Goal: Transaction & Acquisition: Purchase product/service

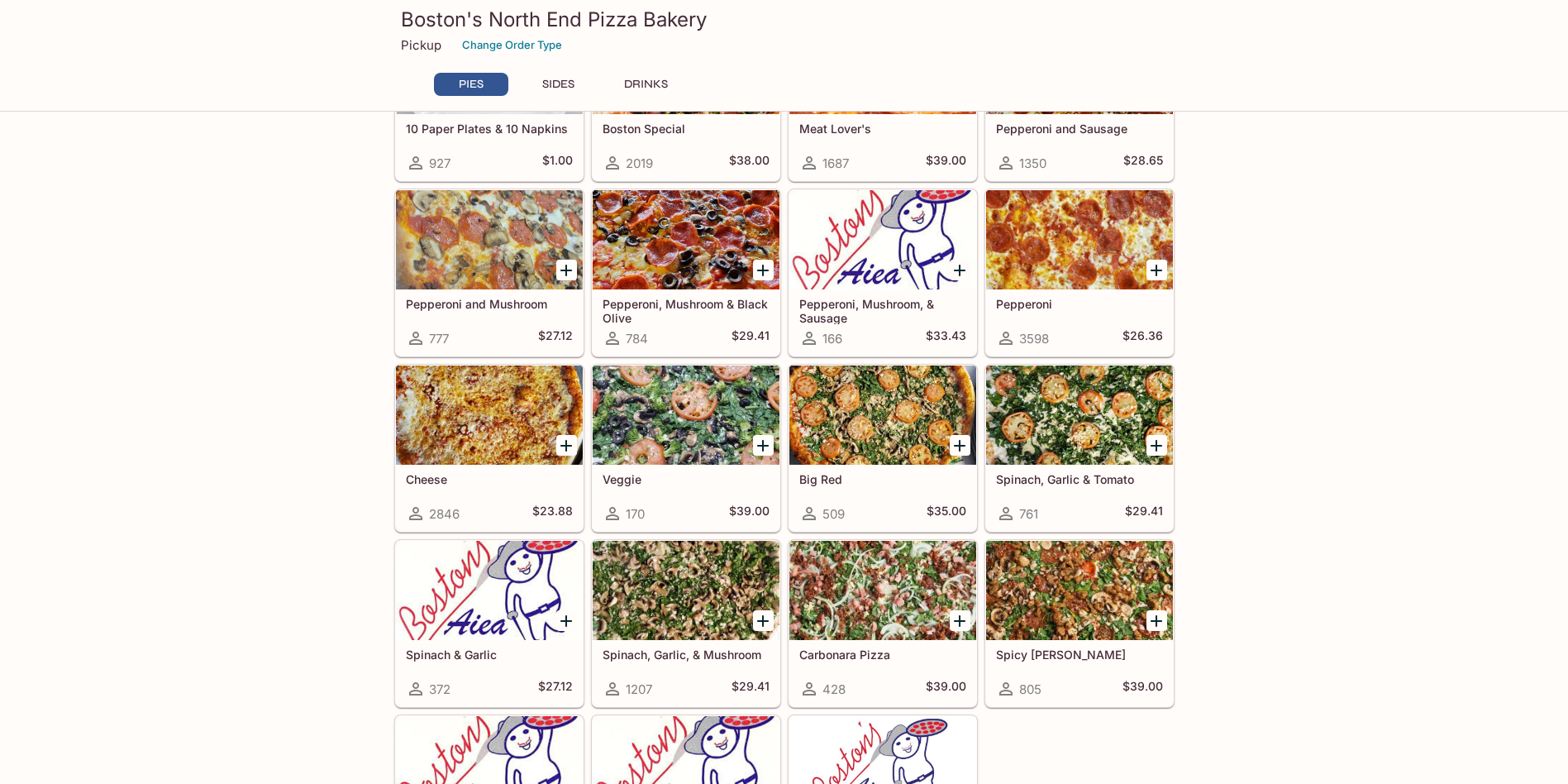
scroll to position [331, 0]
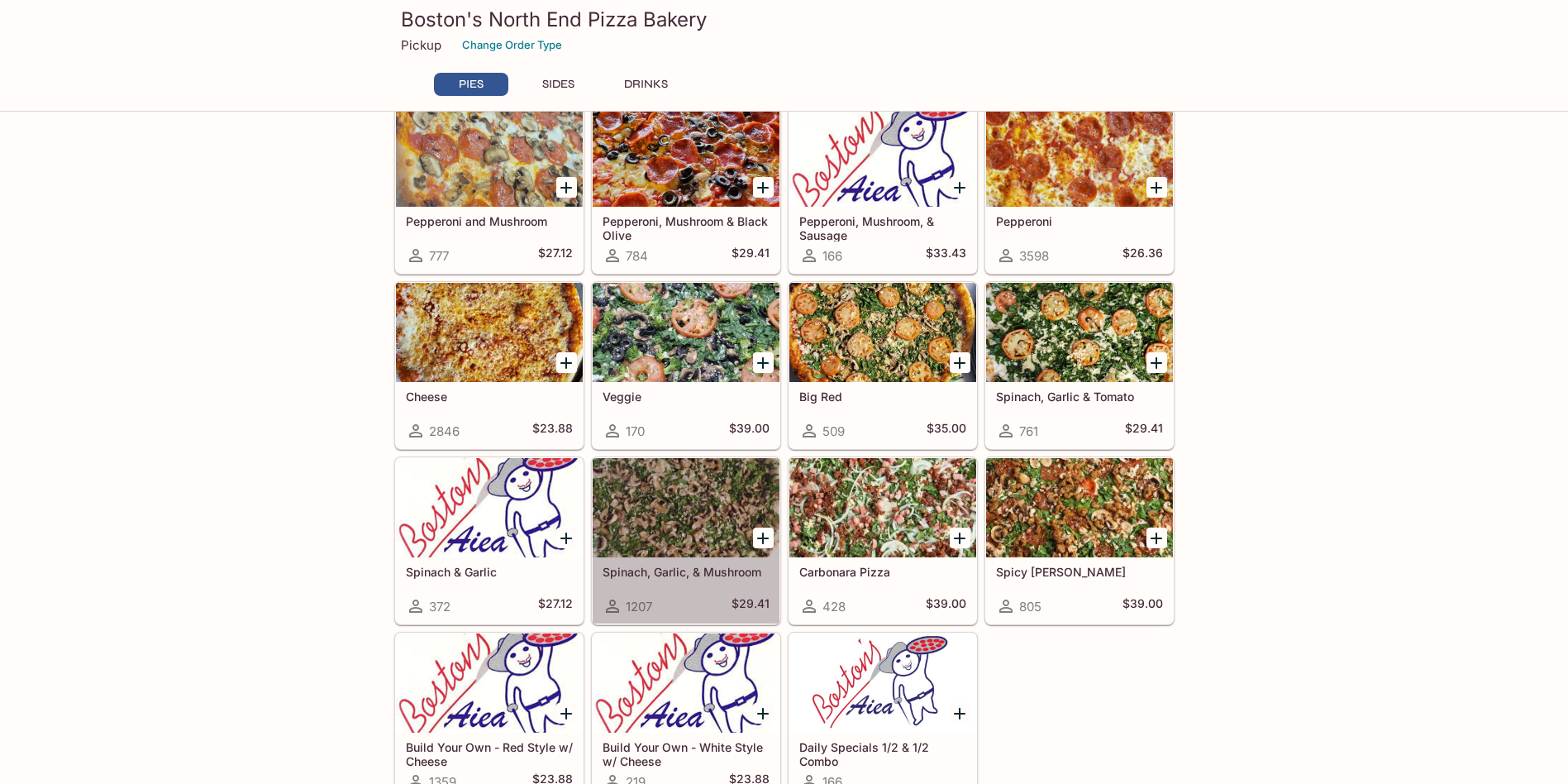
click at [703, 516] on div at bounding box center [686, 508] width 187 height 99
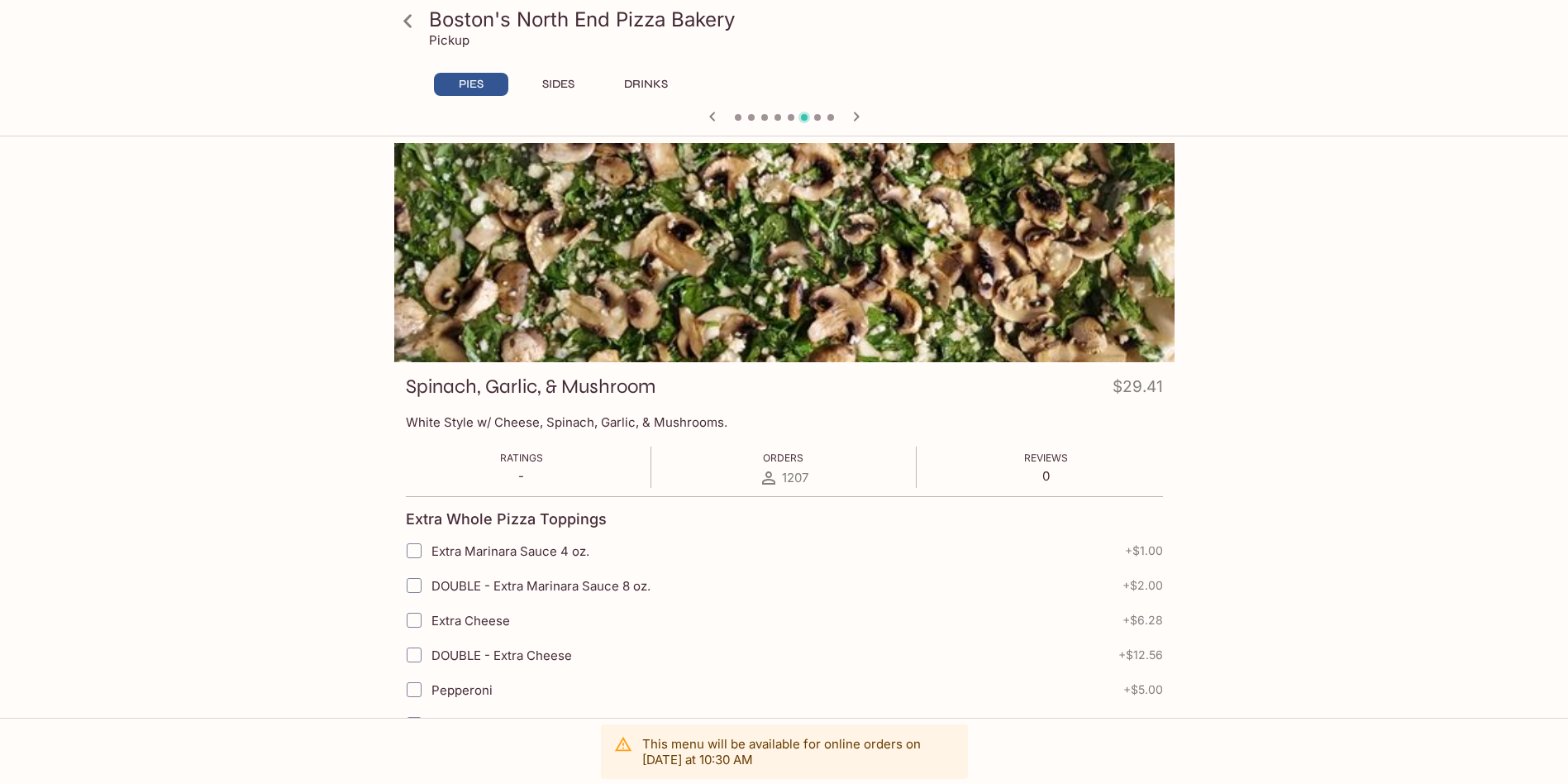
drag, startPoint x: 479, startPoint y: 426, endPoint x: 678, endPoint y: 424, distance: 199.0
click at [648, 424] on p "White Style w/ Cheese, Spinach, Garlic, & Mushrooms." at bounding box center [784, 422] width 757 height 16
click at [501, 424] on p "White Style w/ Cheese, Spinach, Garlic, & Mushrooms." at bounding box center [784, 422] width 757 height 16
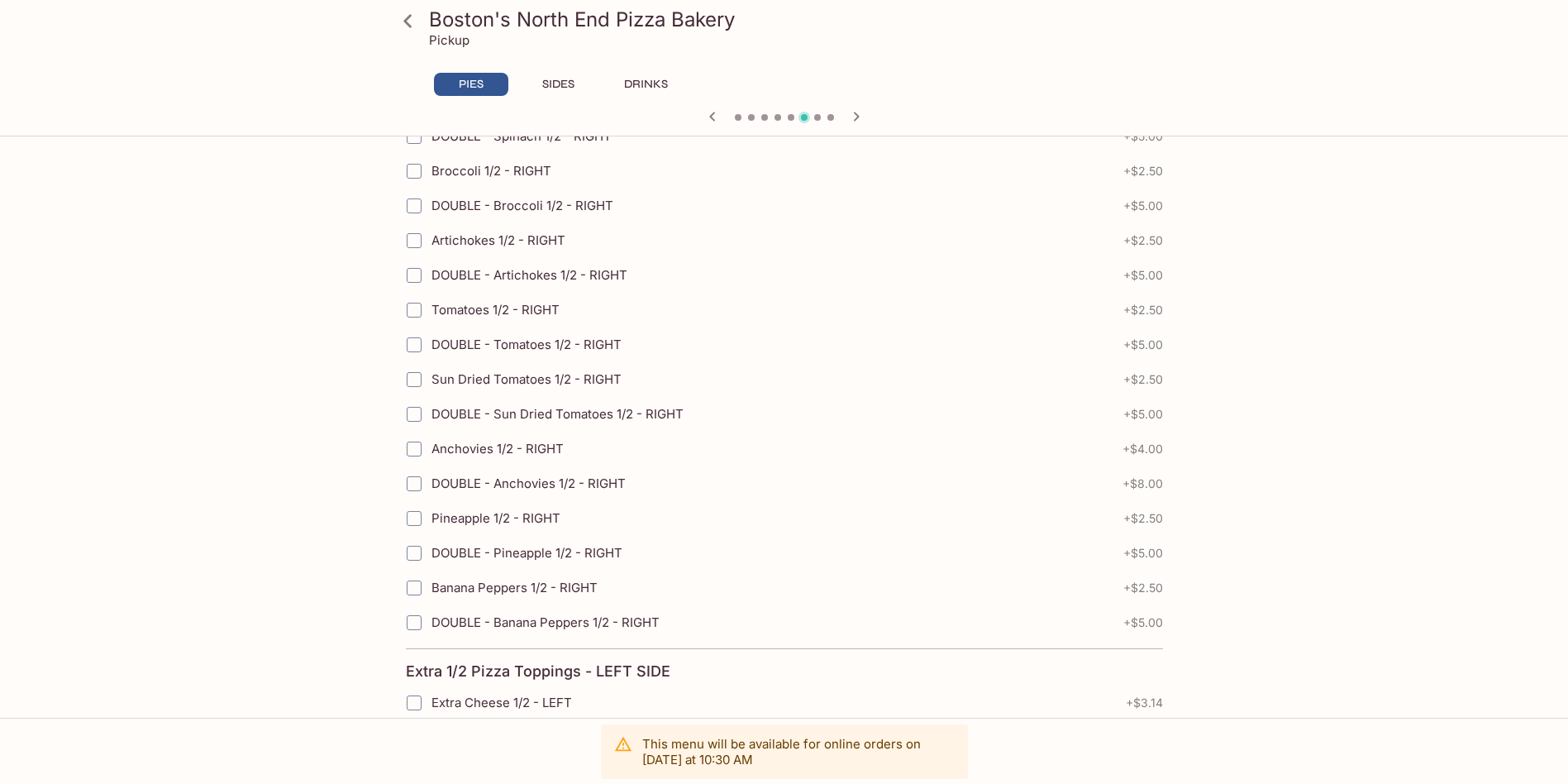
scroll to position [3415, 0]
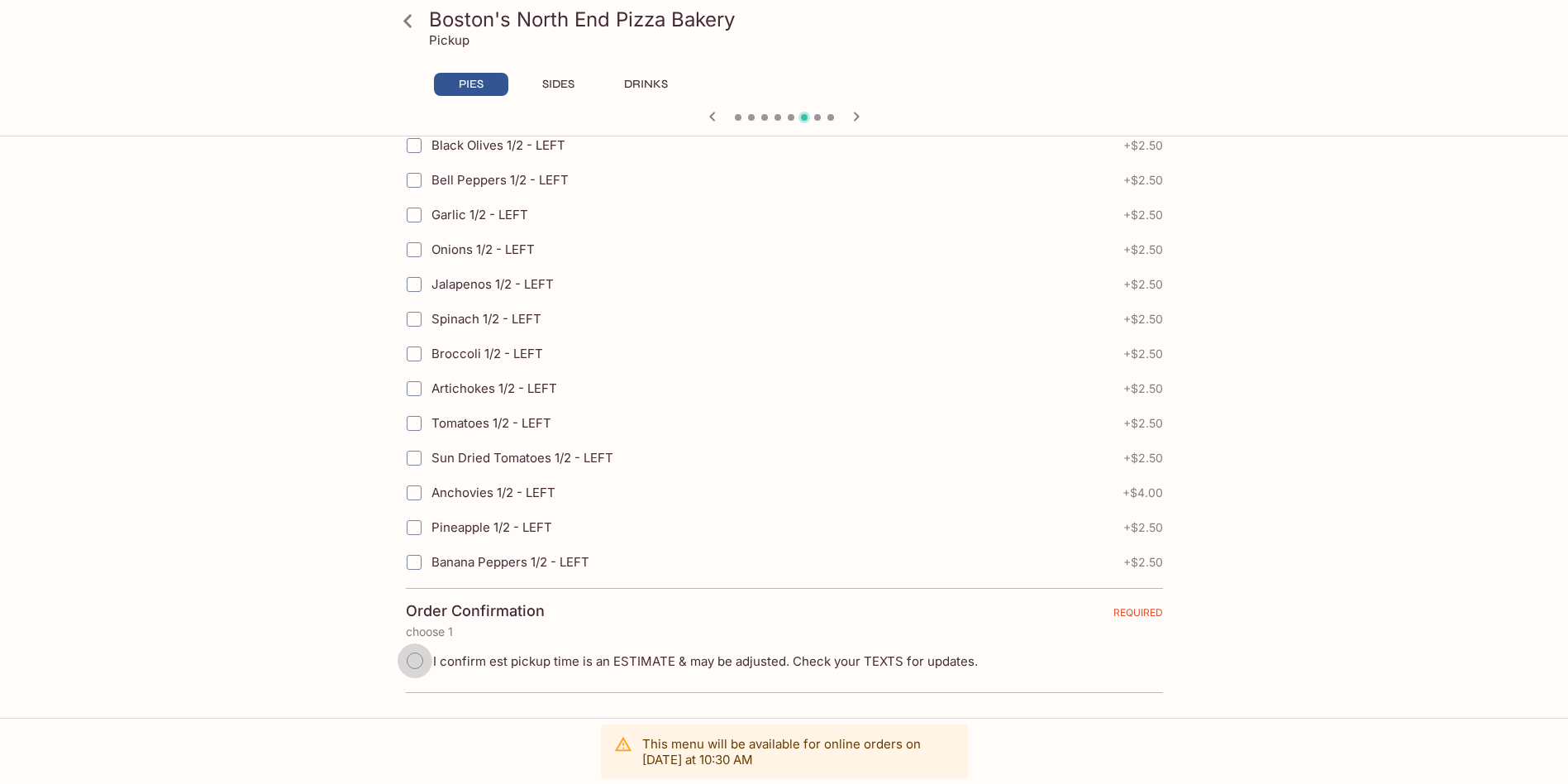
click at [431, 659] on span at bounding box center [415, 661] width 37 height 37
click at [431, 659] on input "I confirm est pickup time is an ESTIMATE & may be adjusted. Check your TEXTS fo…" at bounding box center [415, 661] width 35 height 35
radio input "true"
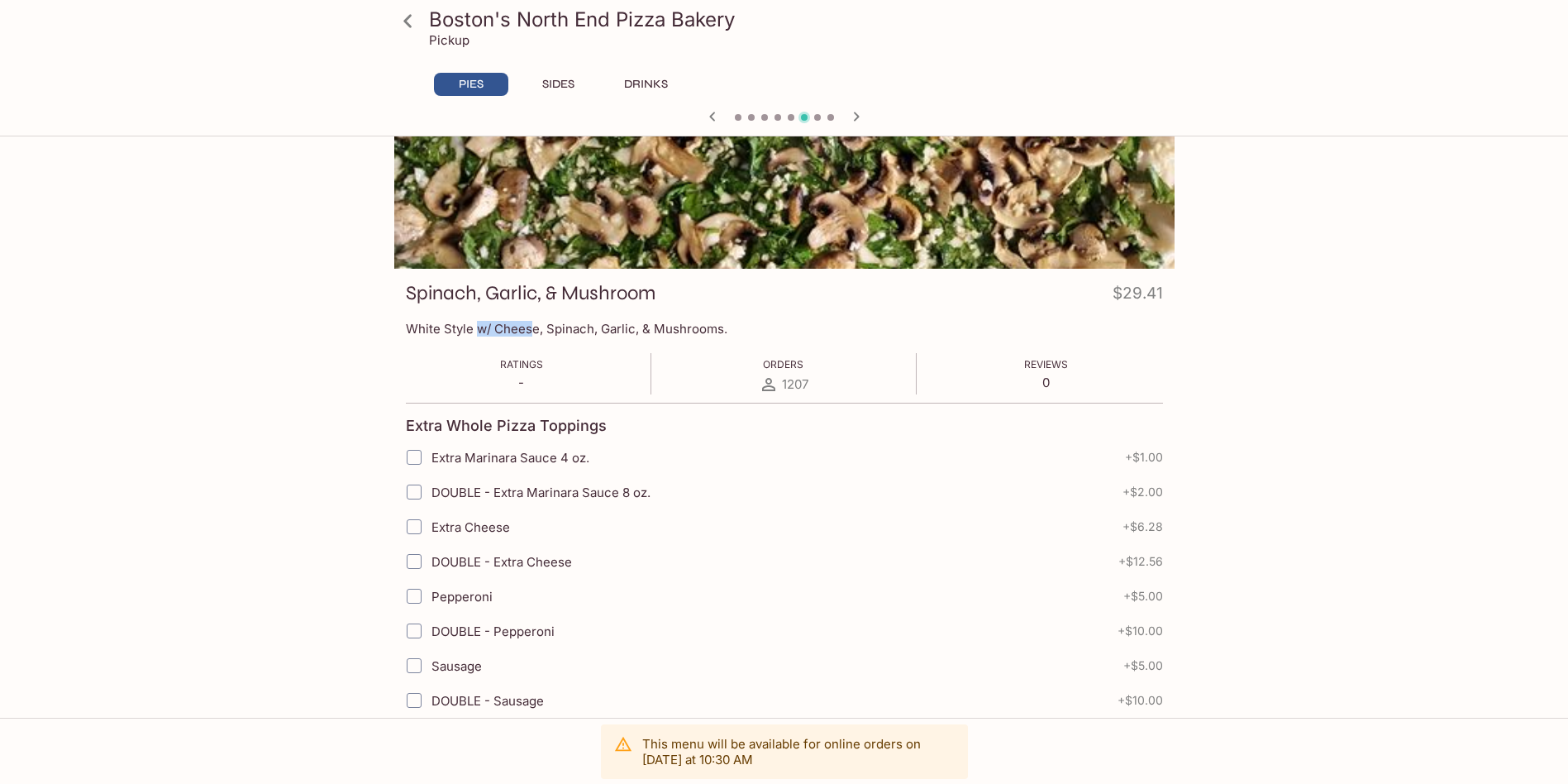
scroll to position [0, 0]
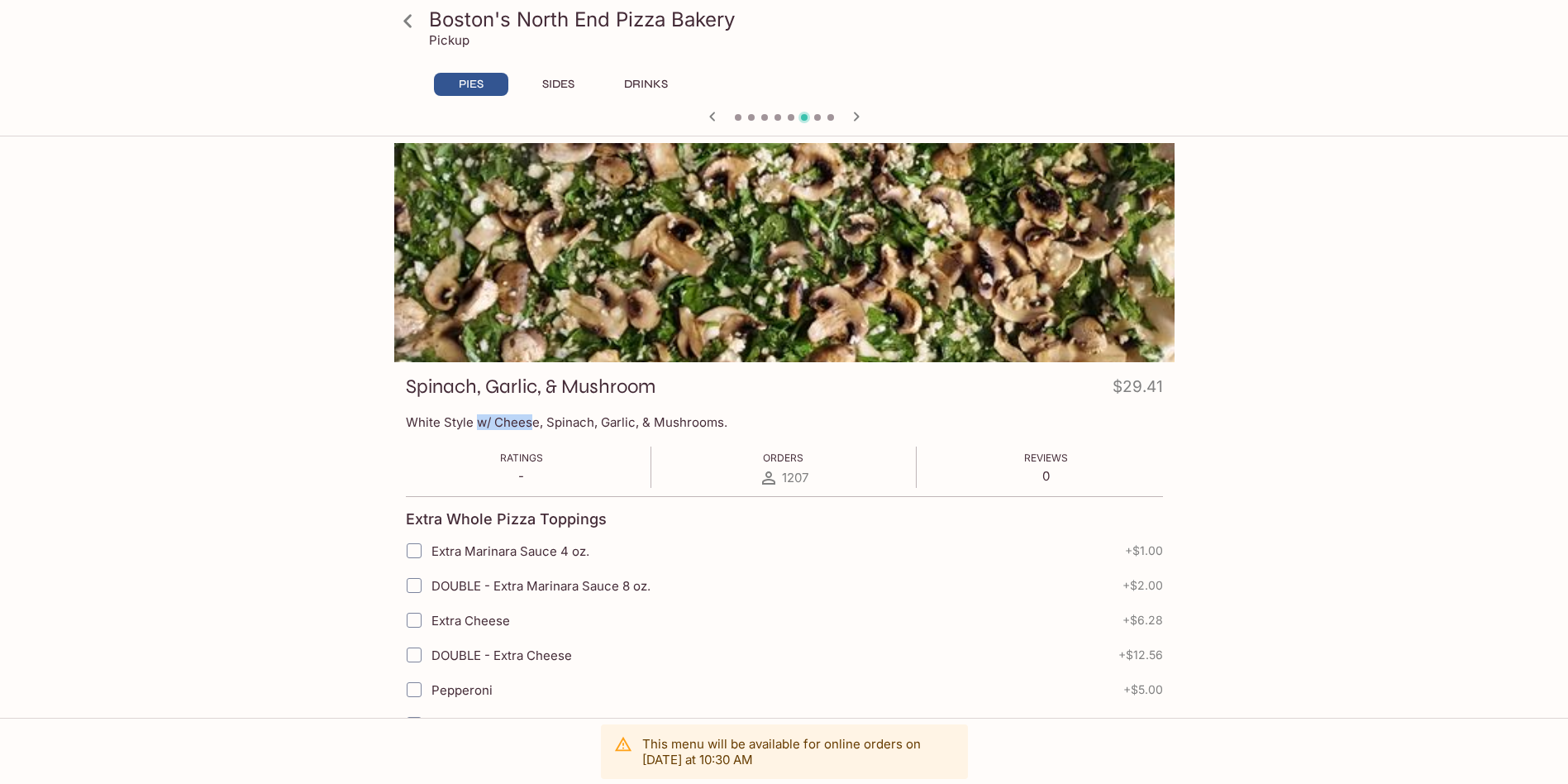
click at [857, 116] on icon "button" at bounding box center [856, 116] width 6 height 9
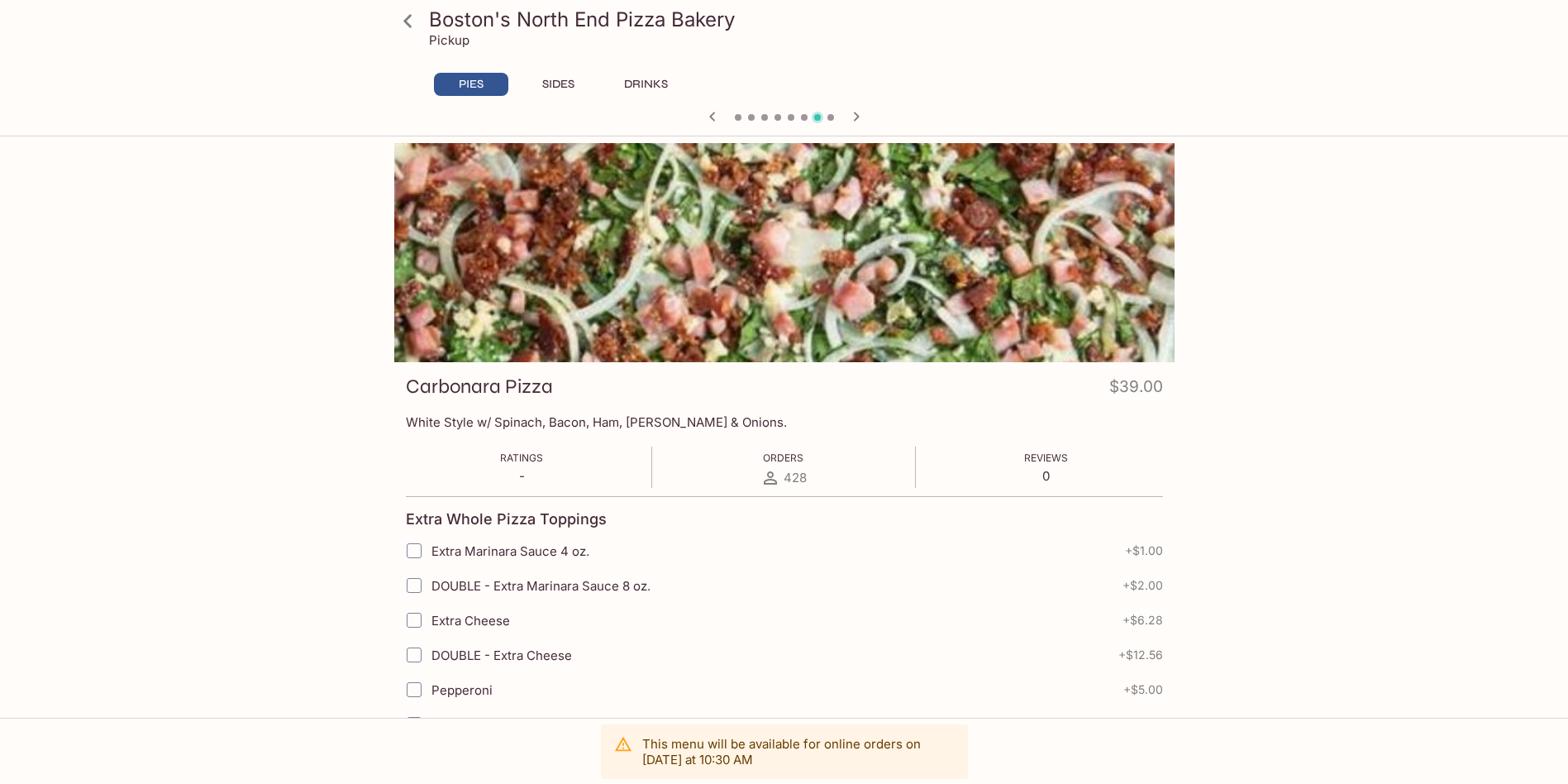
click at [711, 115] on icon "button" at bounding box center [712, 116] width 6 height 9
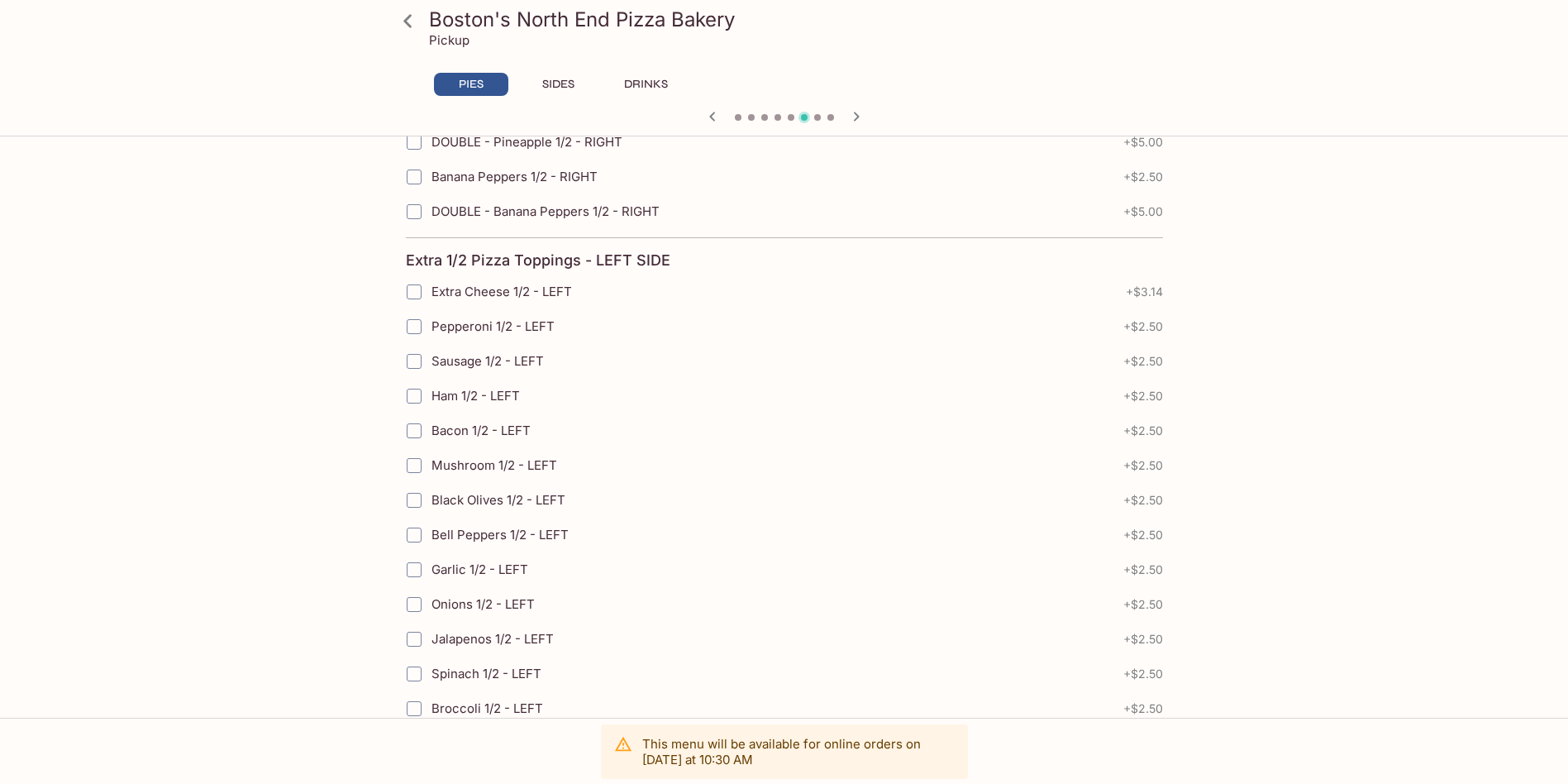
scroll to position [3415, 0]
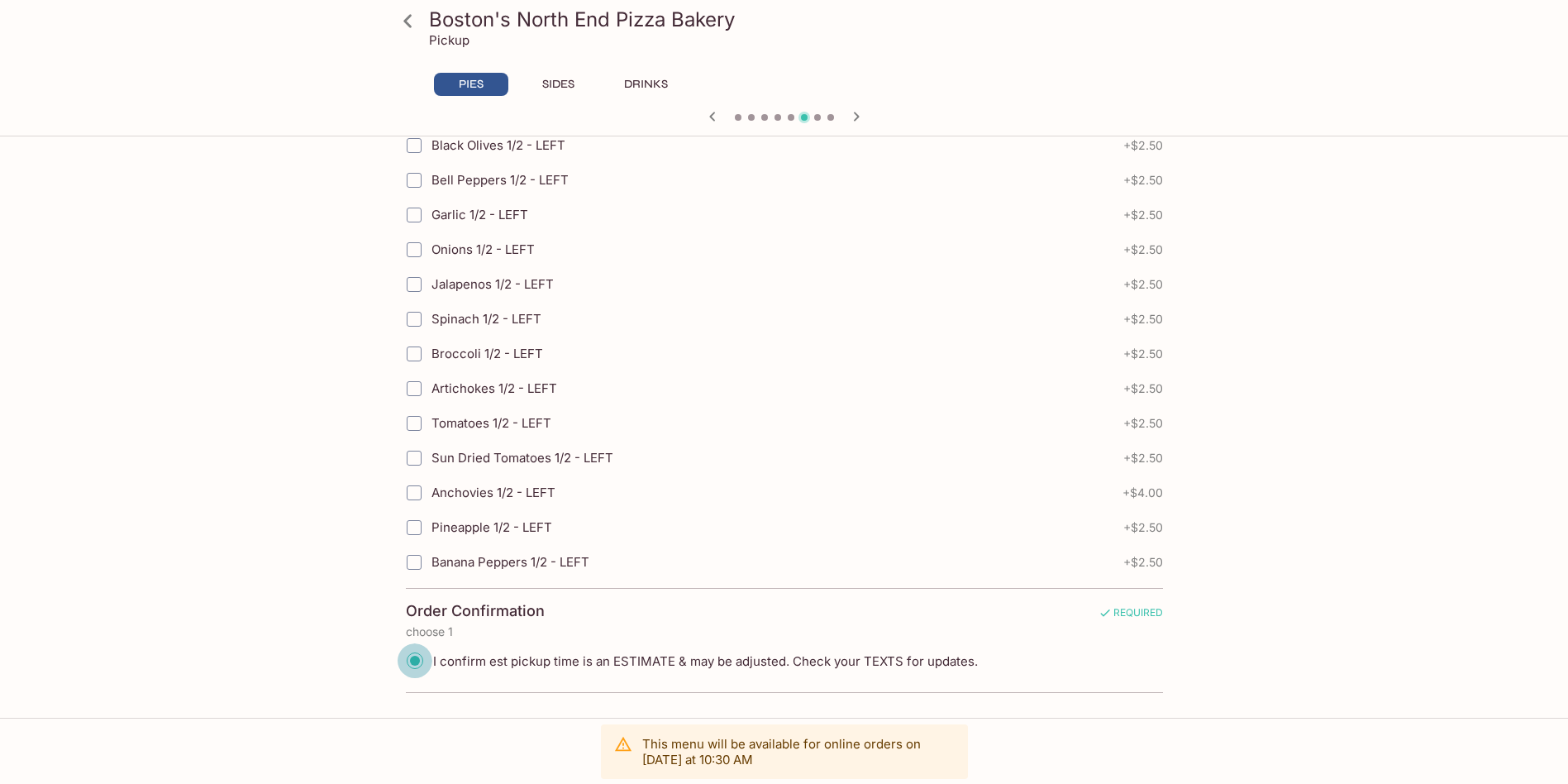
click at [414, 664] on input "I confirm est pickup time is an ESTIMATE & may be adjusted. Check your TEXTS fo…" at bounding box center [415, 661] width 35 height 35
click at [845, 760] on p "This menu will be available for online orders [DATE] at 10:30 AM" at bounding box center [798, 752] width 312 height 31
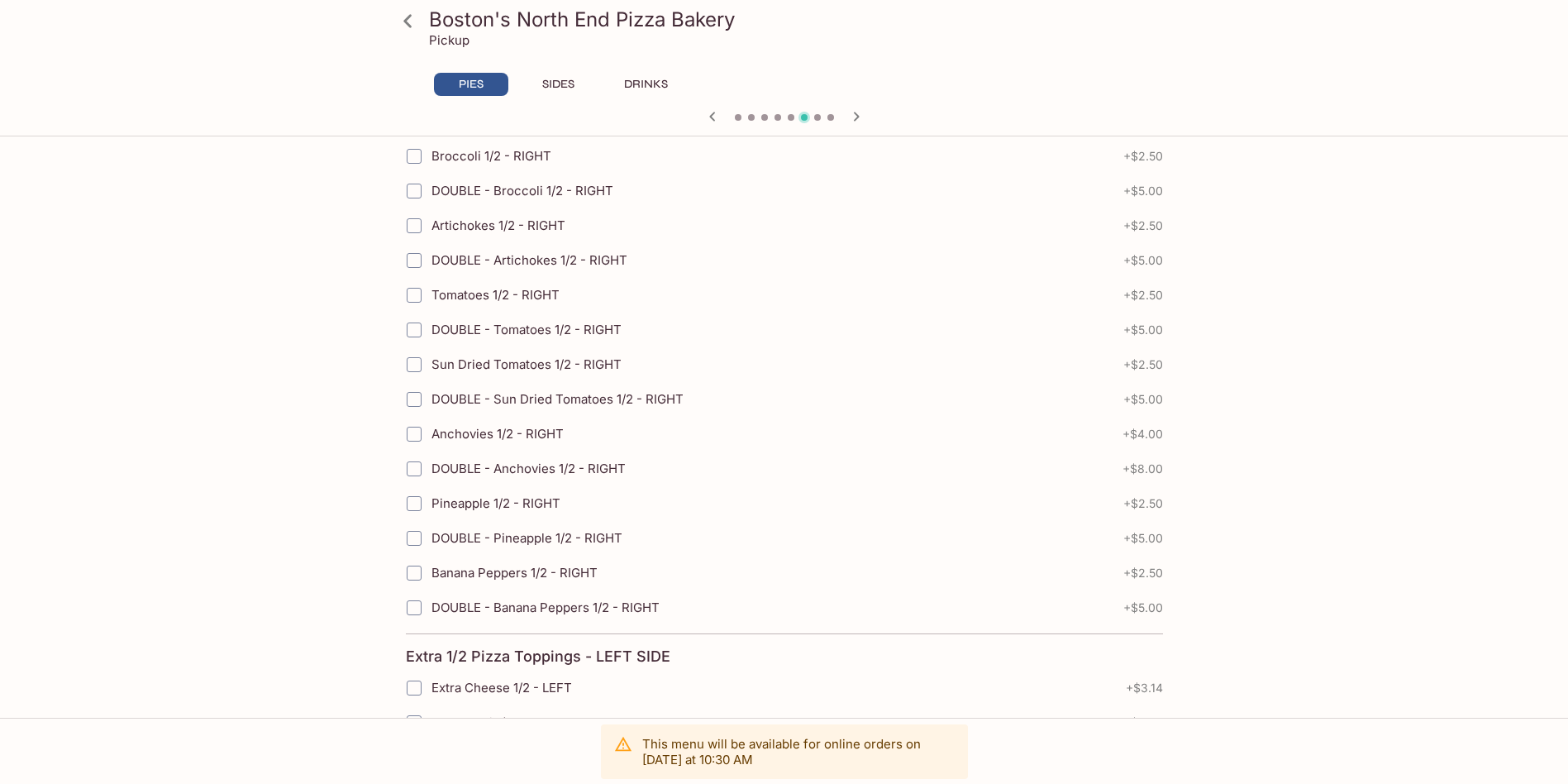
scroll to position [2009, 0]
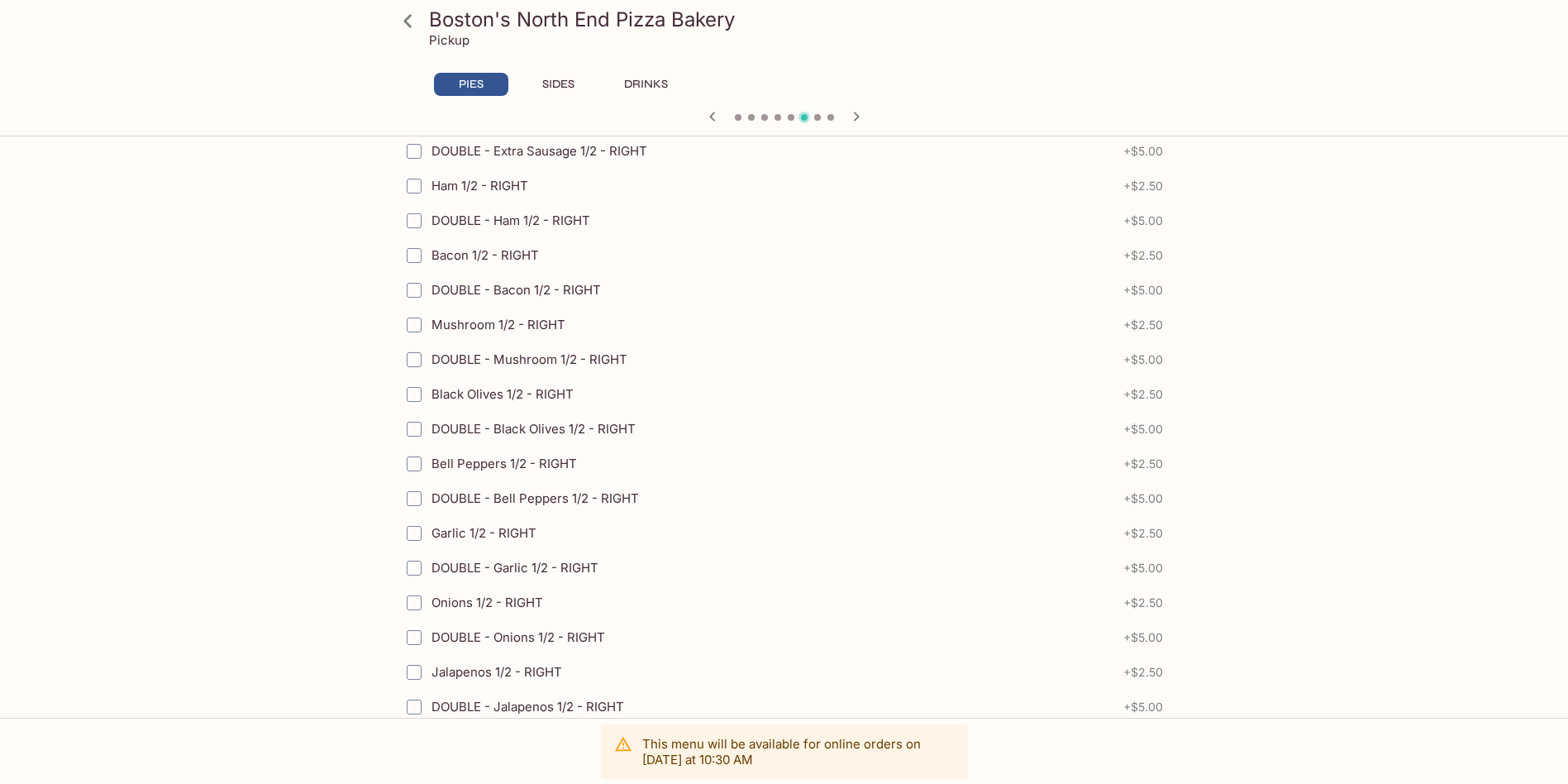
click at [561, 83] on button "SIDES" at bounding box center [558, 84] width 74 height 24
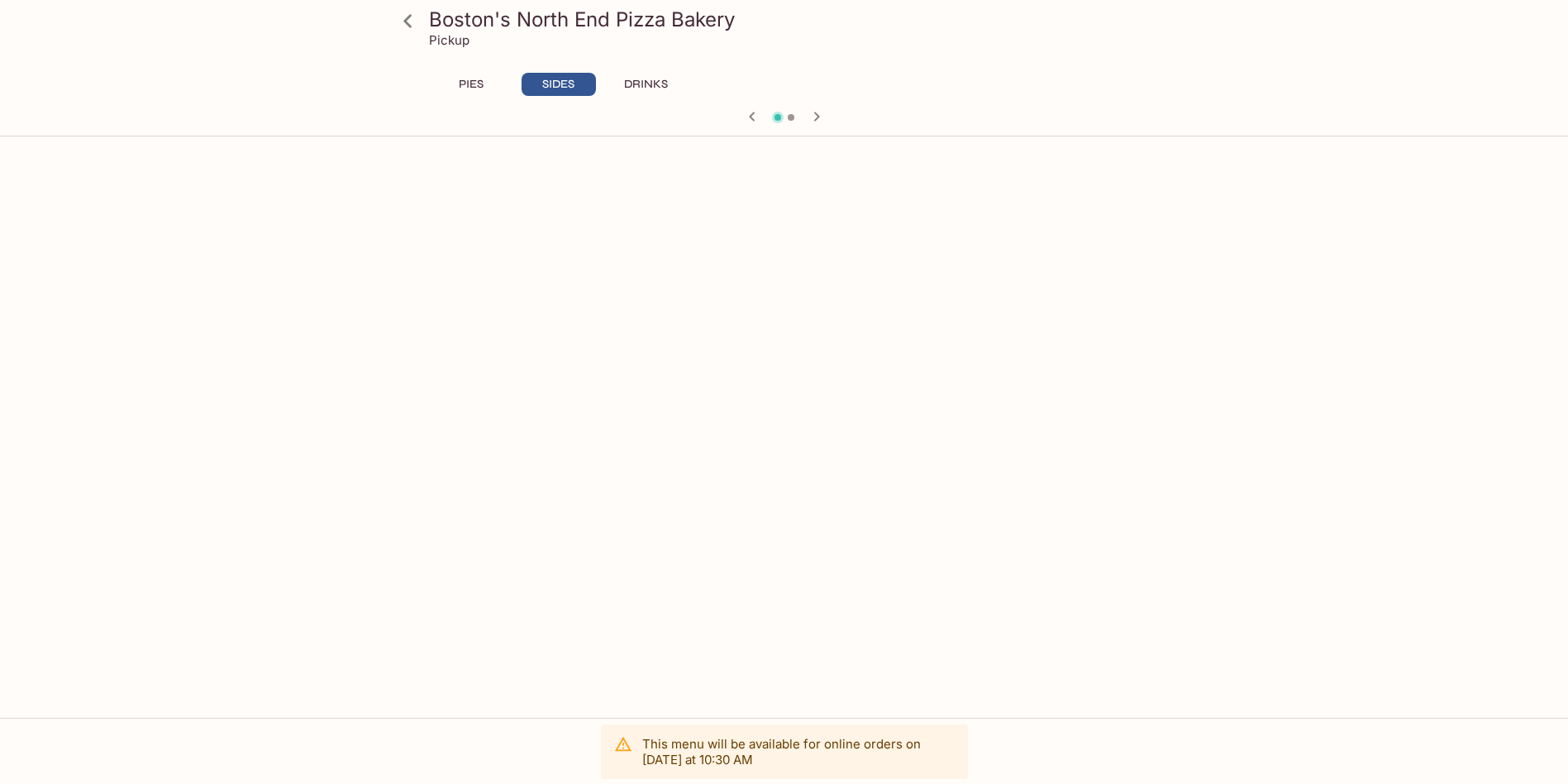
scroll to position [0, 0]
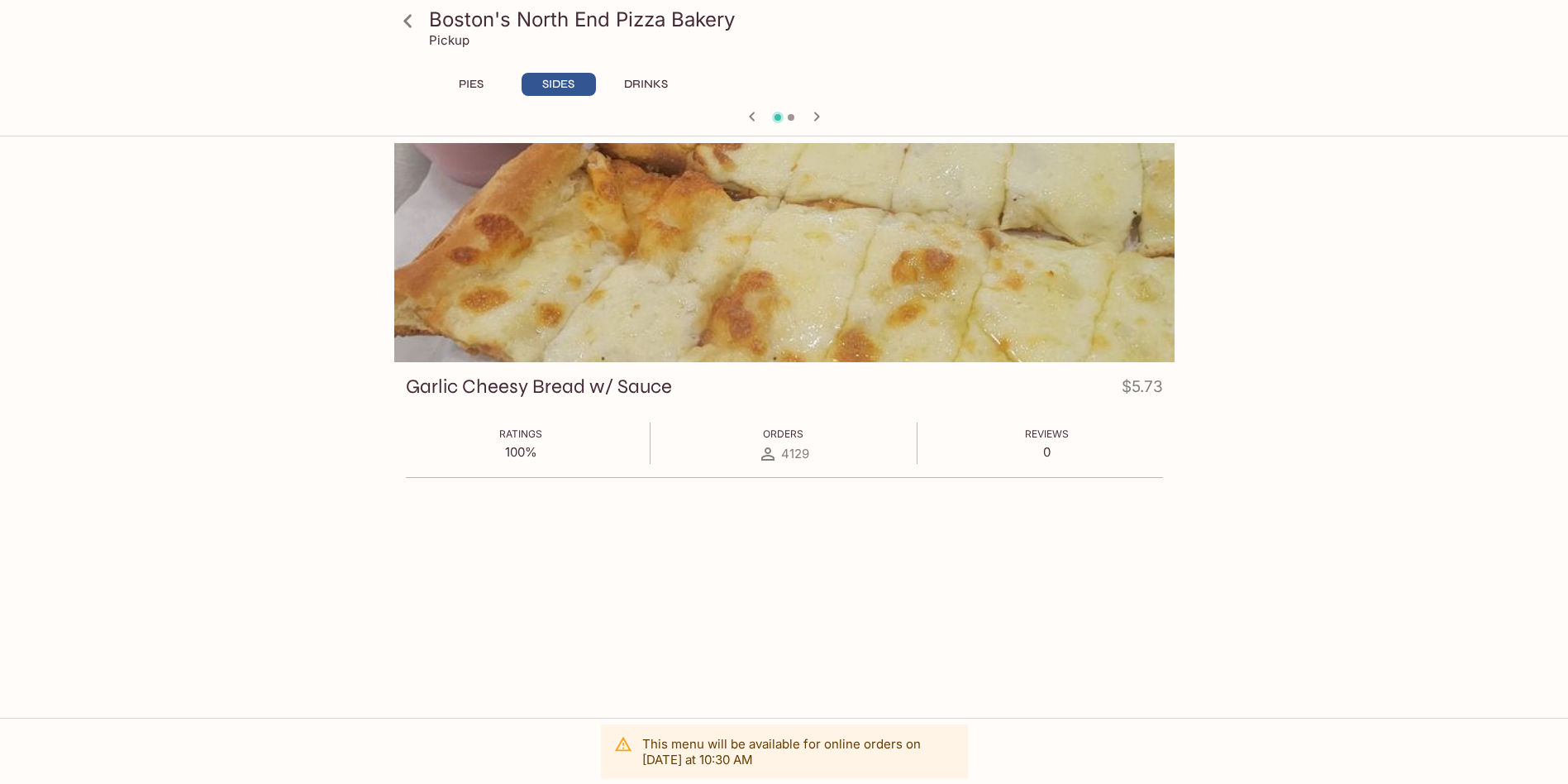
click at [671, 88] on button "DRINKS" at bounding box center [646, 84] width 74 height 24
